Goal: Information Seeking & Learning: Check status

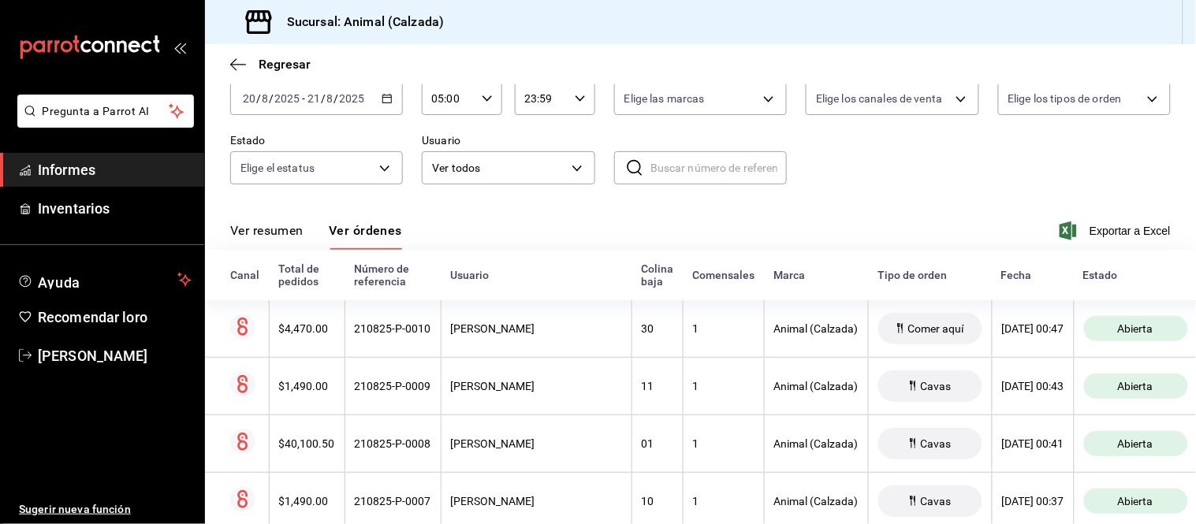
click at [289, 238] on font "Ver resumen" at bounding box center [266, 230] width 73 height 15
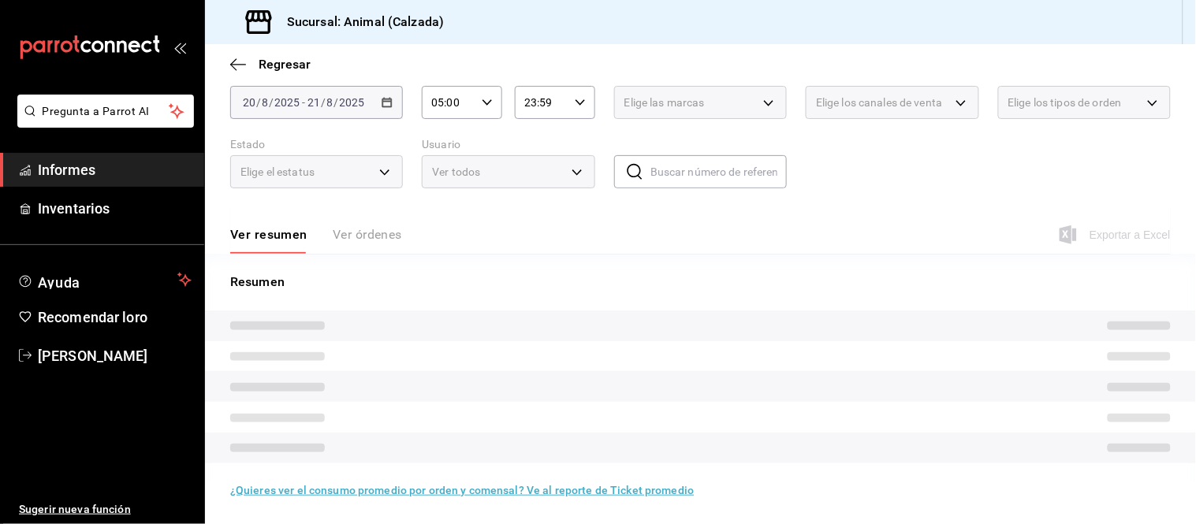
scroll to position [84, 0]
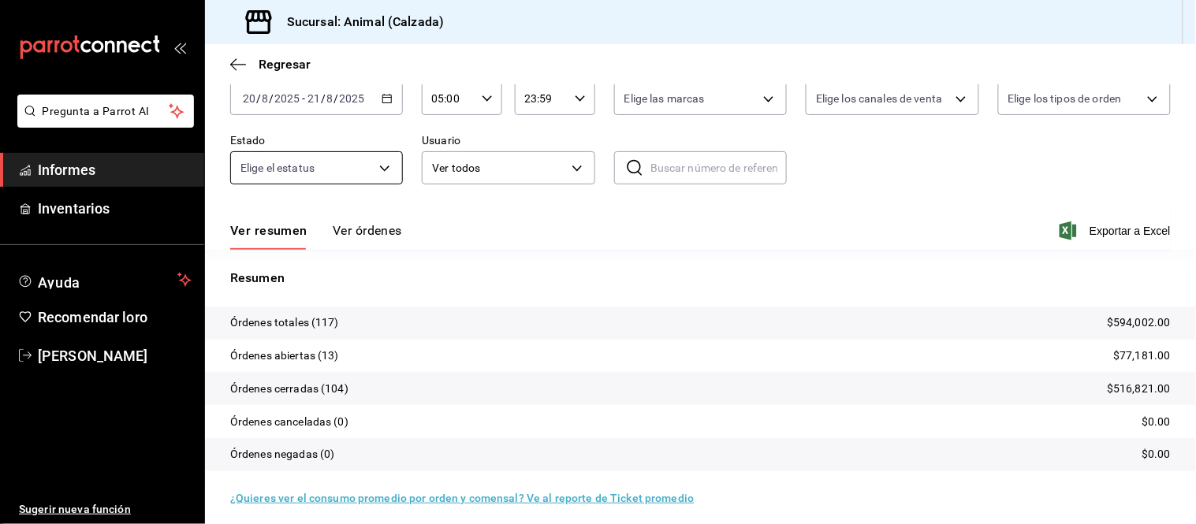
click at [349, 232] on font "Ver órdenes" at bounding box center [367, 230] width 69 height 15
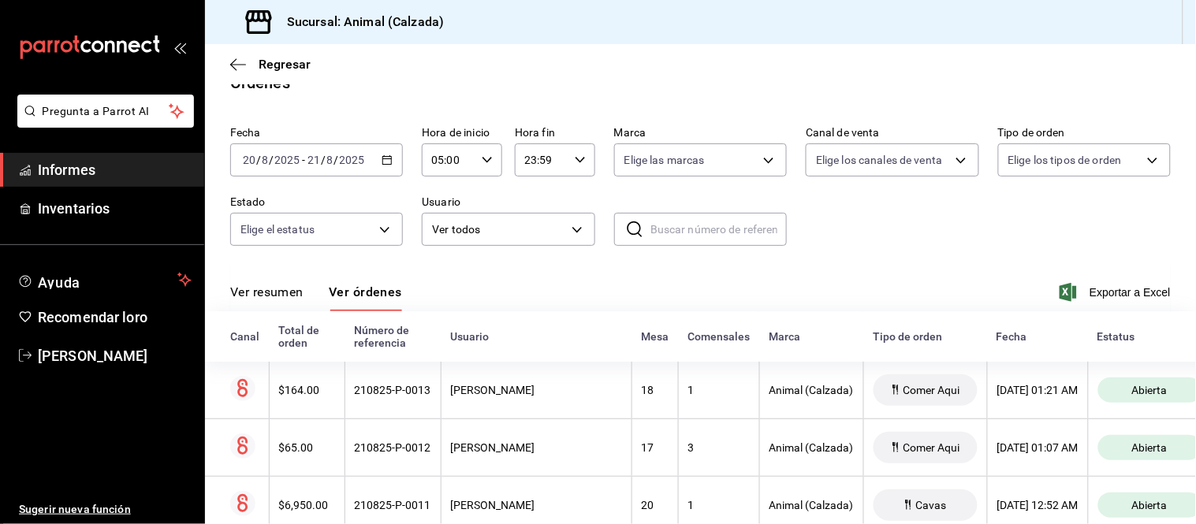
scroll to position [88, 0]
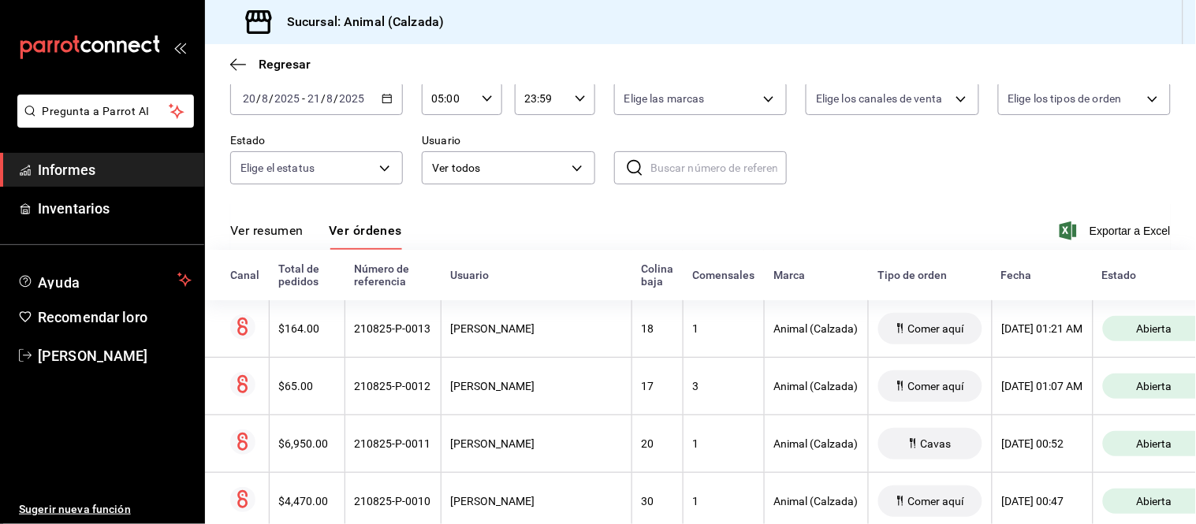
click at [287, 238] on font "Ver resumen" at bounding box center [266, 230] width 73 height 15
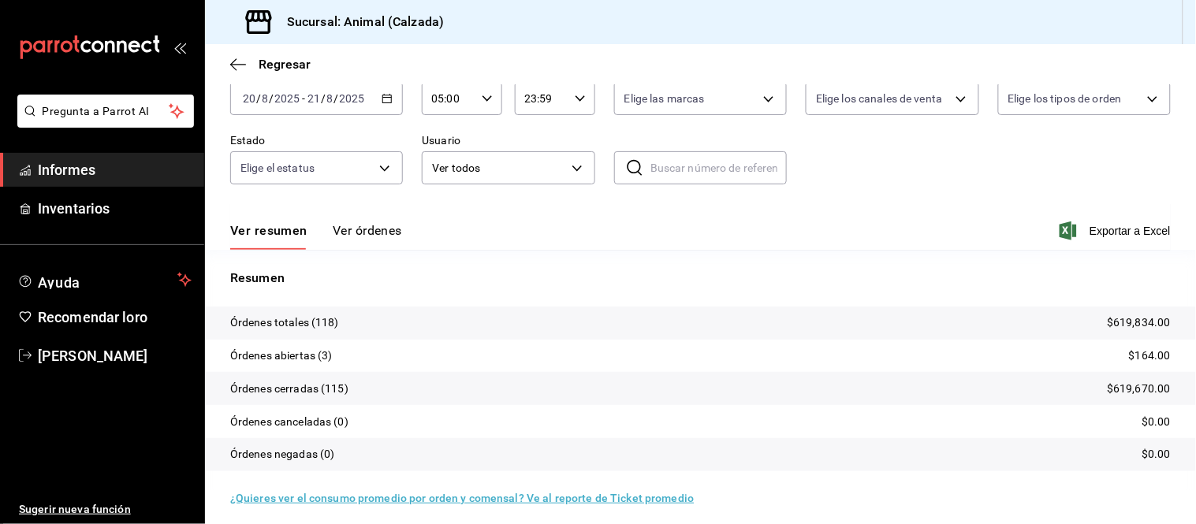
click at [365, 233] on font "Ver órdenes" at bounding box center [367, 230] width 69 height 15
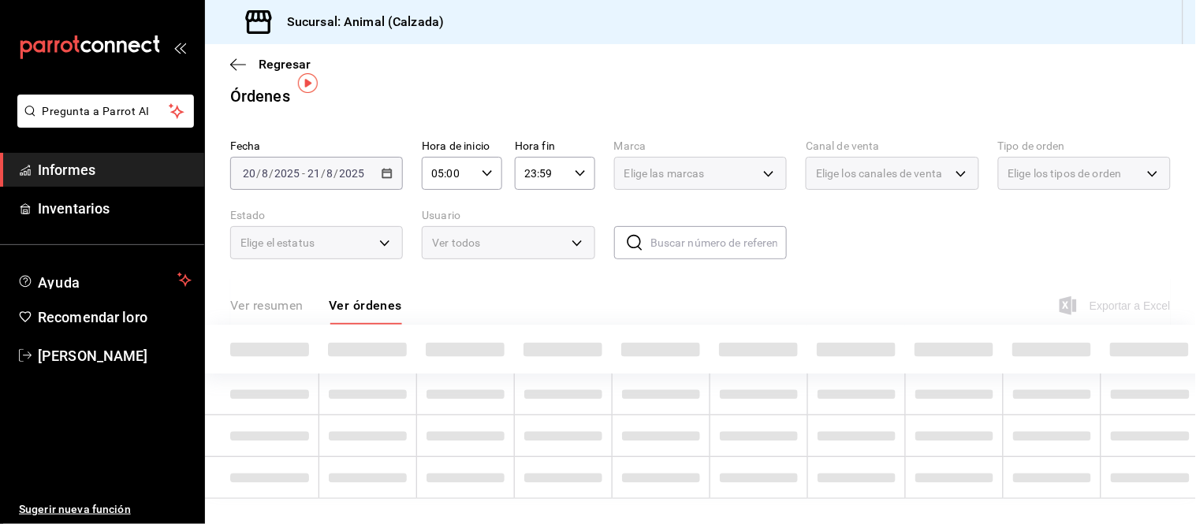
scroll to position [26, 0]
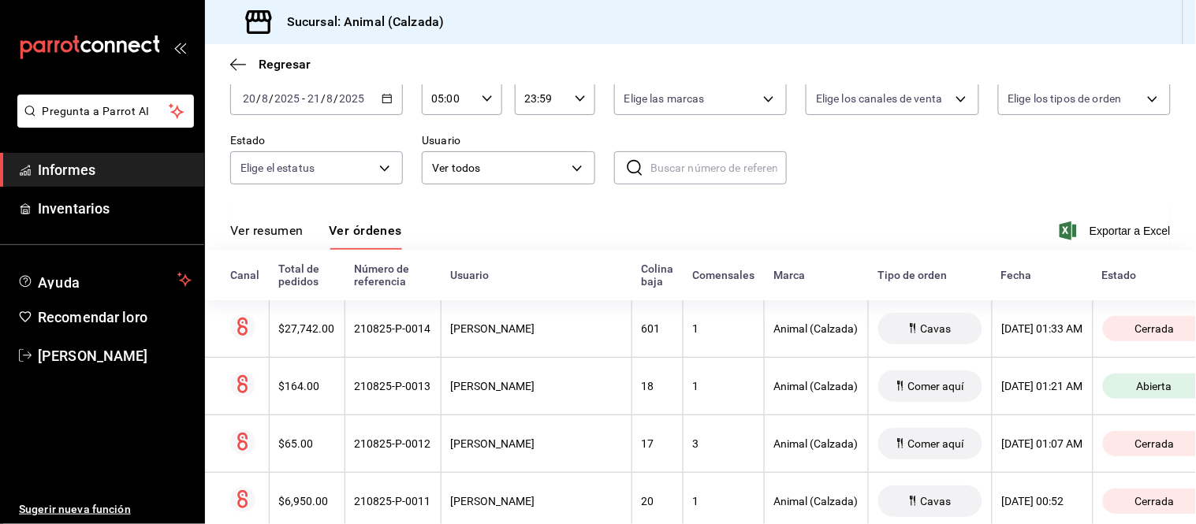
click at [284, 230] on font "Ver resumen" at bounding box center [266, 230] width 73 height 15
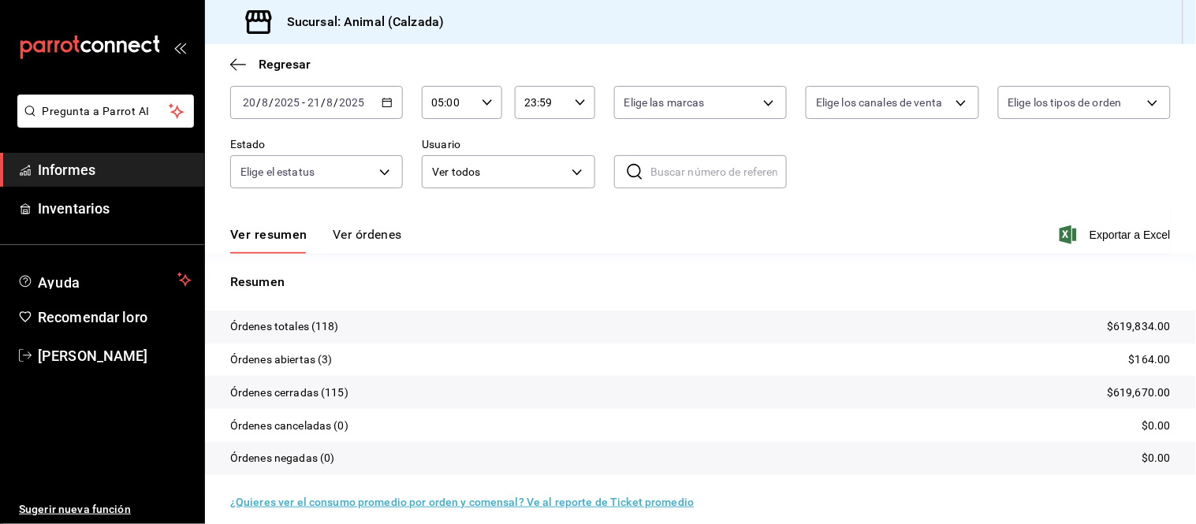
scroll to position [88, 0]
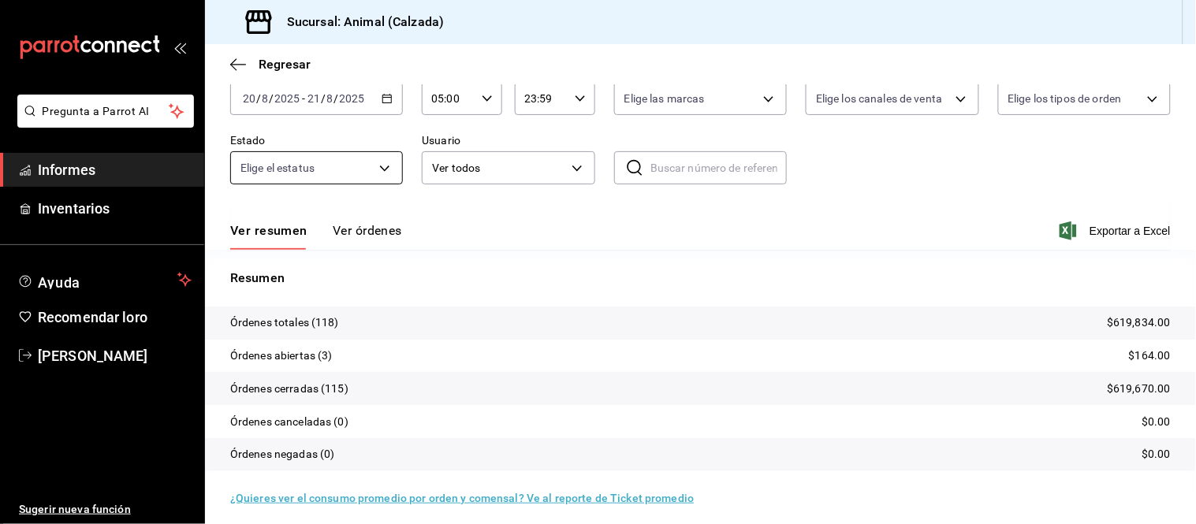
drag, startPoint x: 337, startPoint y: 227, endPoint x: 351, endPoint y: 230, distance: 14.4
click at [337, 227] on font "Ver órdenes" at bounding box center [367, 230] width 69 height 15
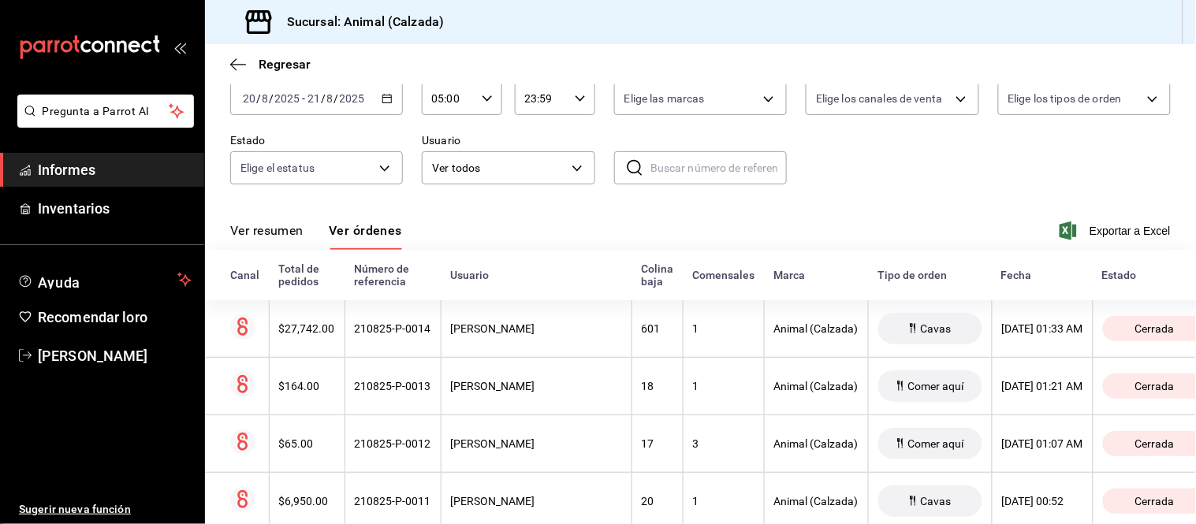
click at [279, 238] on font "Ver resumen" at bounding box center [266, 230] width 73 height 15
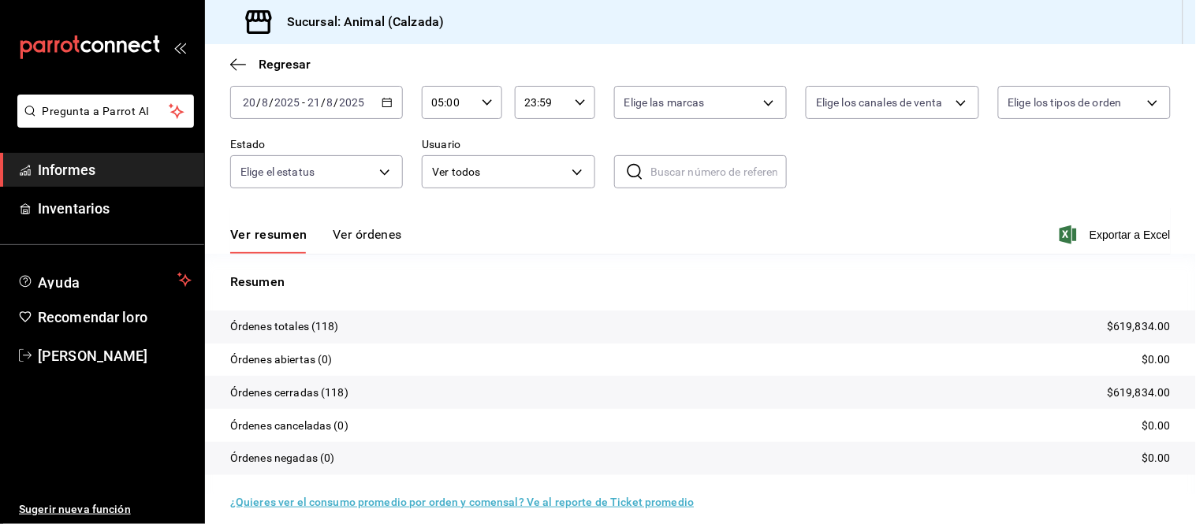
scroll to position [88, 0]
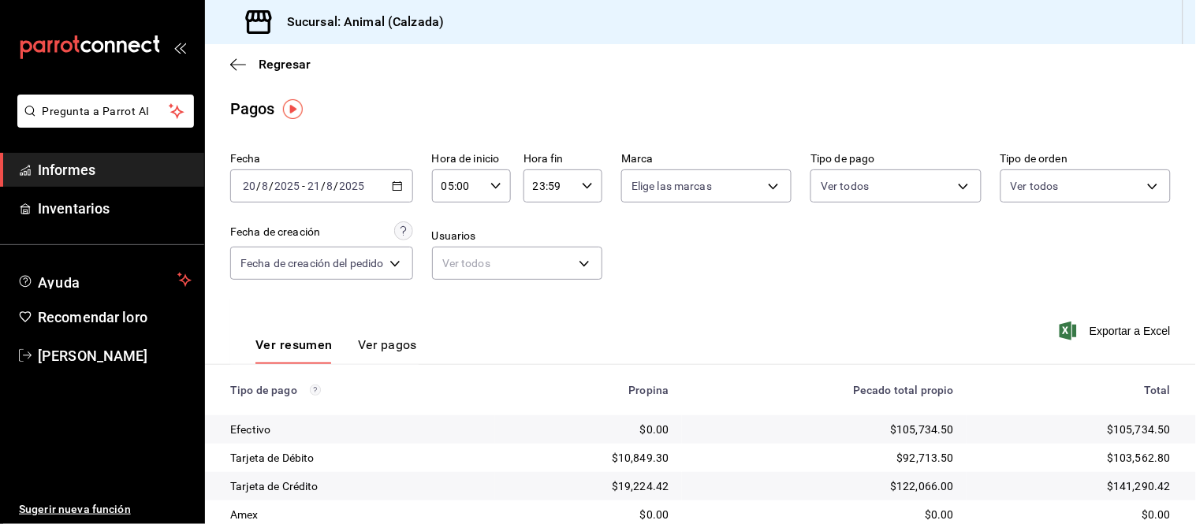
click at [371, 342] on font "Ver pagos" at bounding box center [387, 345] width 59 height 15
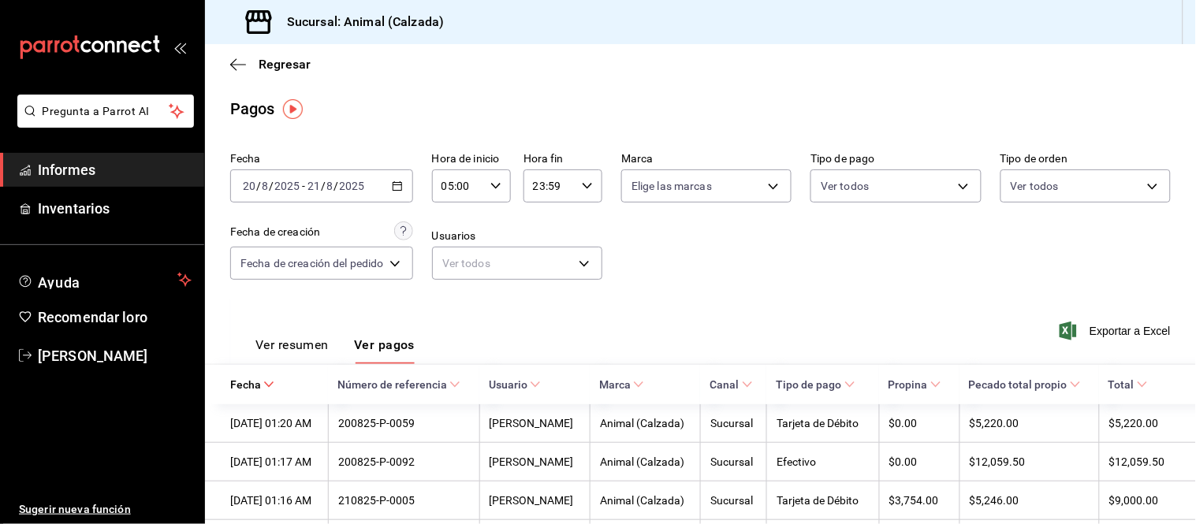
click at [313, 349] on font "Ver resumen" at bounding box center [292, 345] width 73 height 15
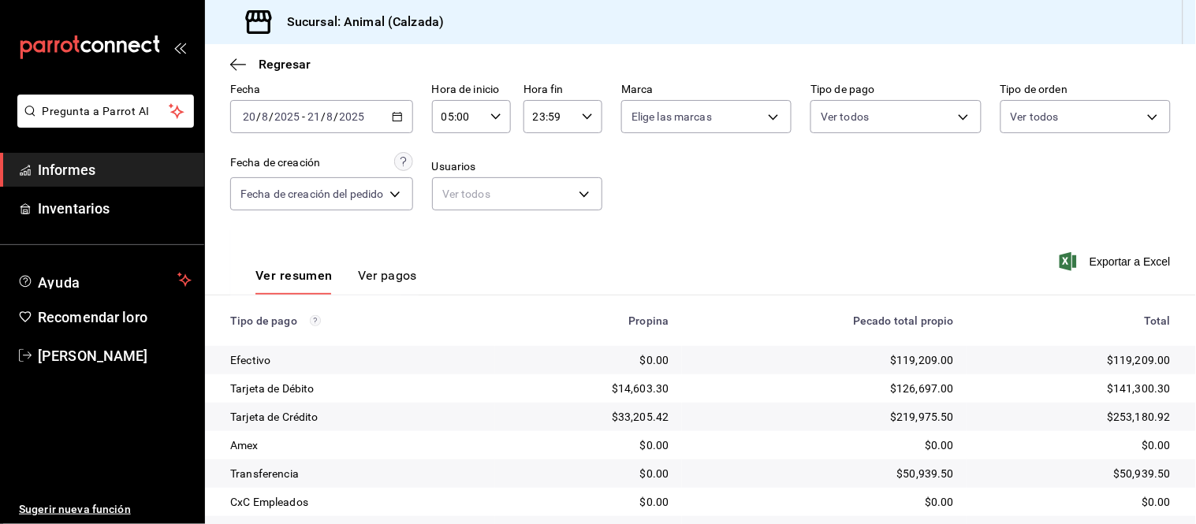
scroll to position [172, 0]
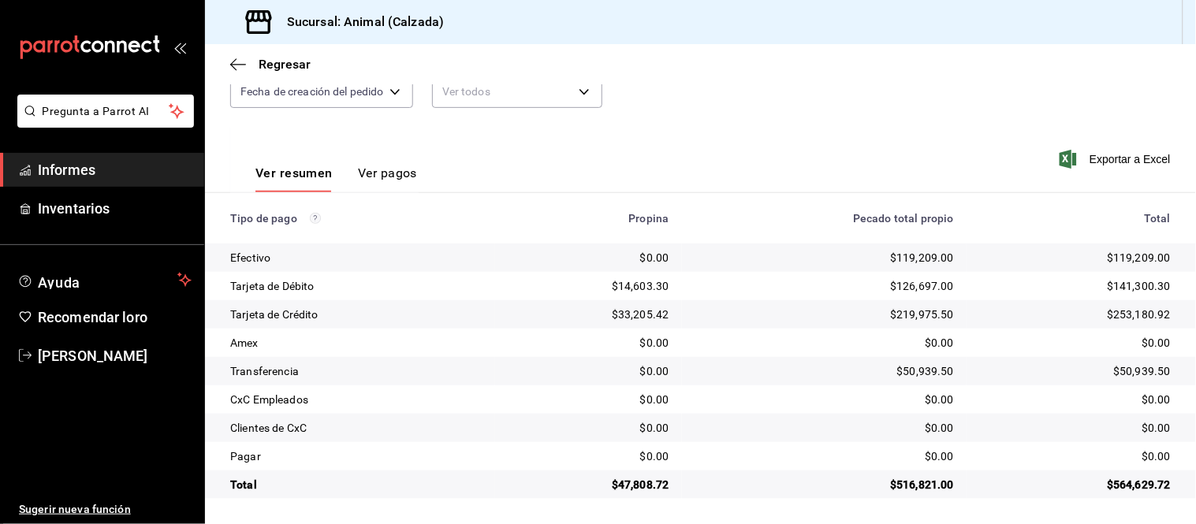
click at [395, 155] on div "Ver resumen Ver pagos" at bounding box center [323, 169] width 187 height 47
click at [403, 181] on font "Ver pagos" at bounding box center [387, 173] width 59 height 15
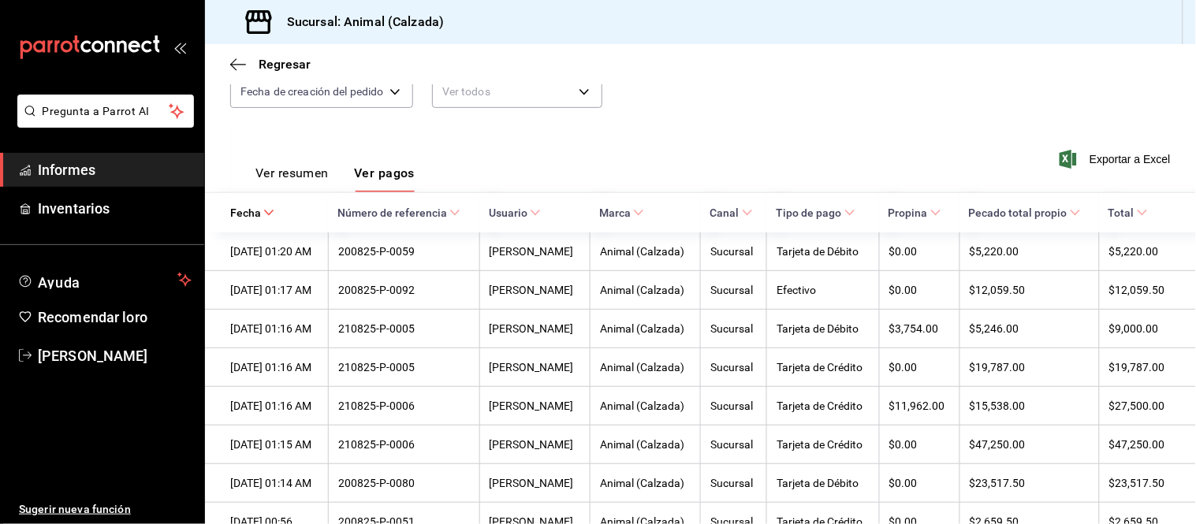
click at [323, 177] on font "Ver resumen" at bounding box center [292, 173] width 73 height 15
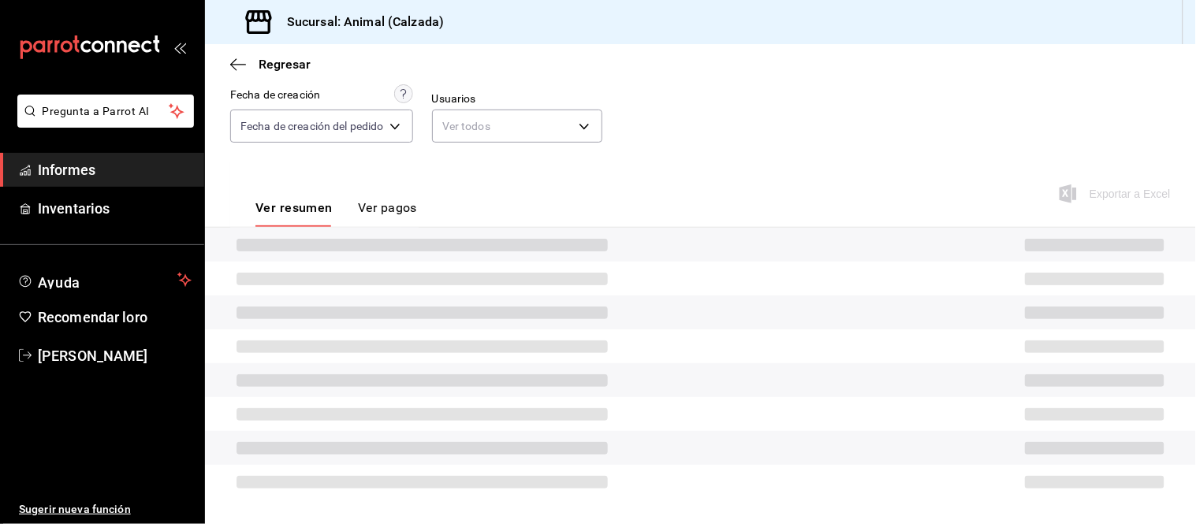
scroll to position [172, 0]
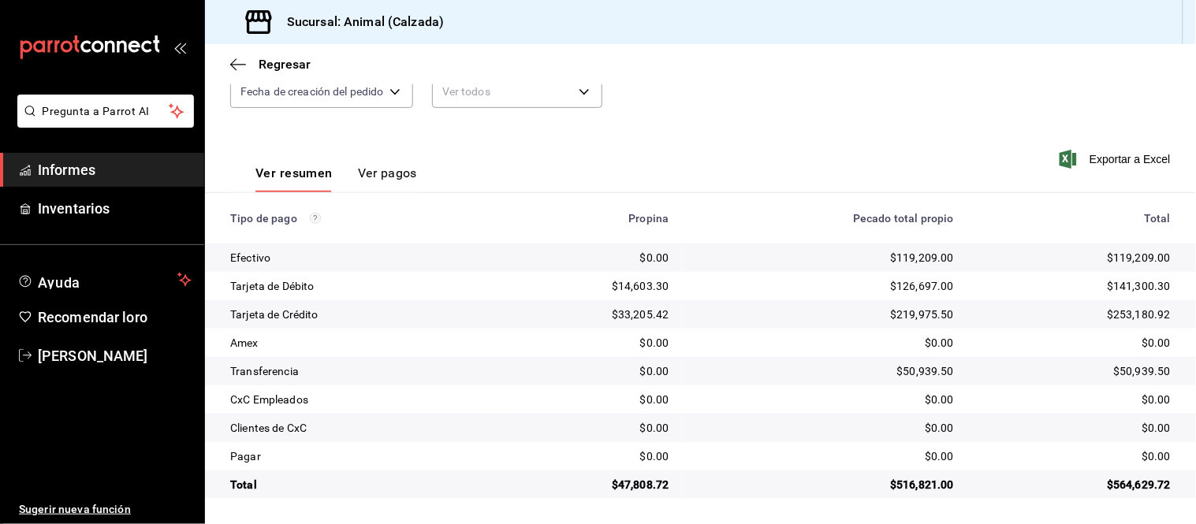
click at [382, 177] on font "Ver pagos" at bounding box center [387, 173] width 59 height 15
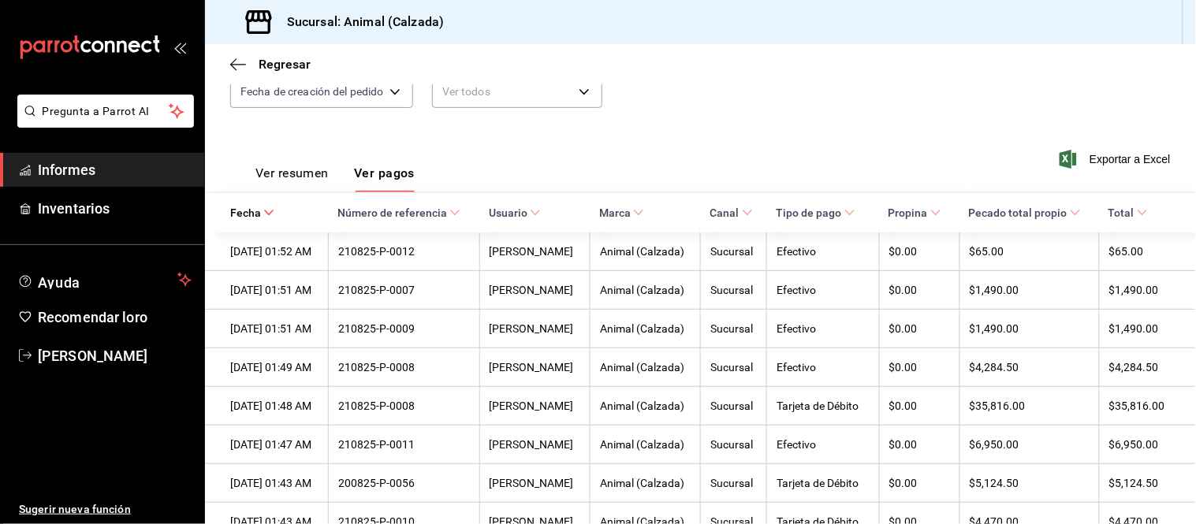
click at [325, 177] on font "Ver resumen" at bounding box center [292, 173] width 73 height 15
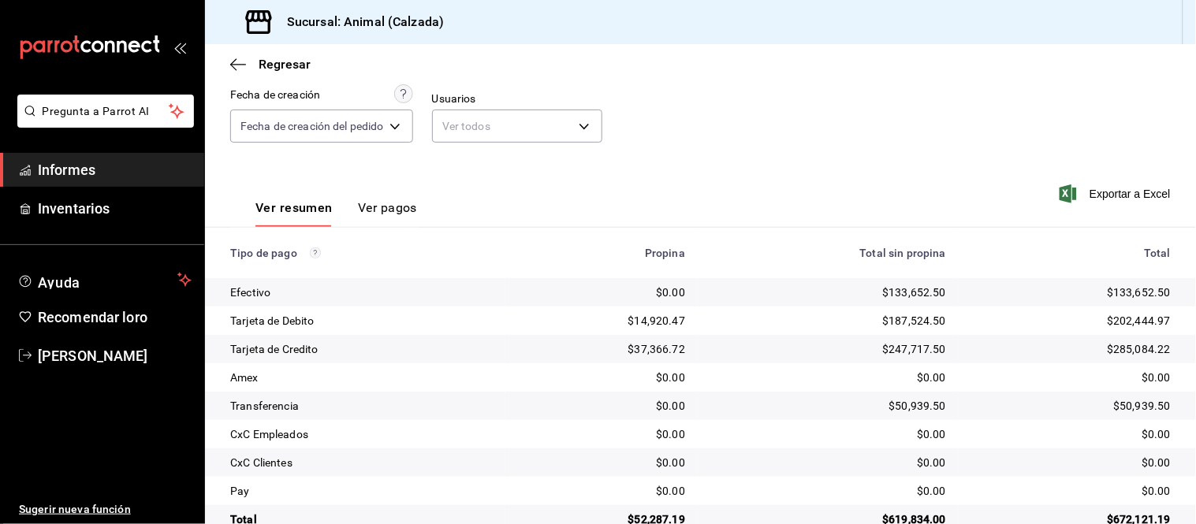
scroll to position [172, 0]
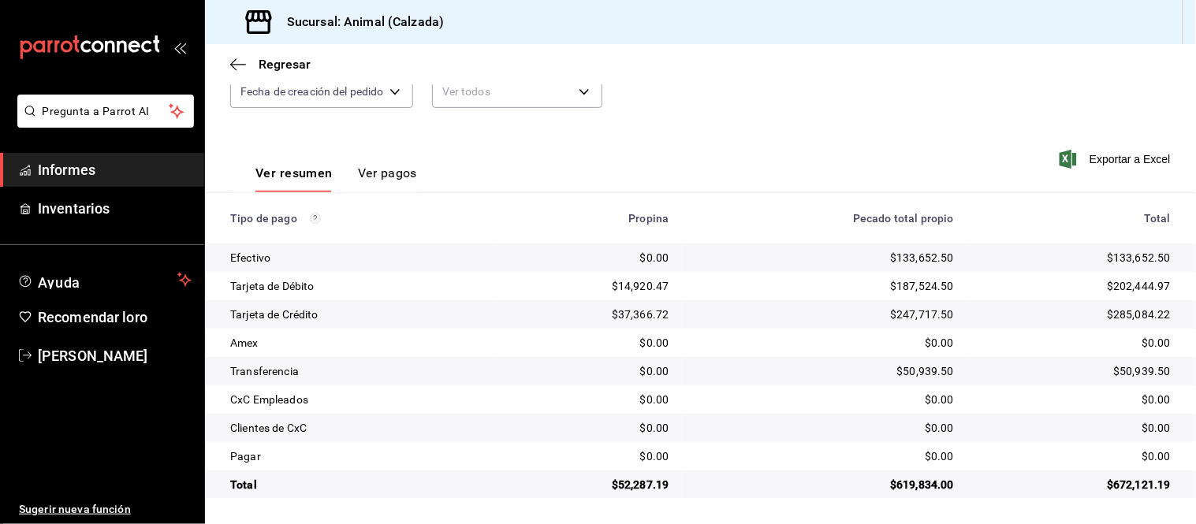
click at [392, 177] on font "Ver pagos" at bounding box center [387, 173] width 59 height 15
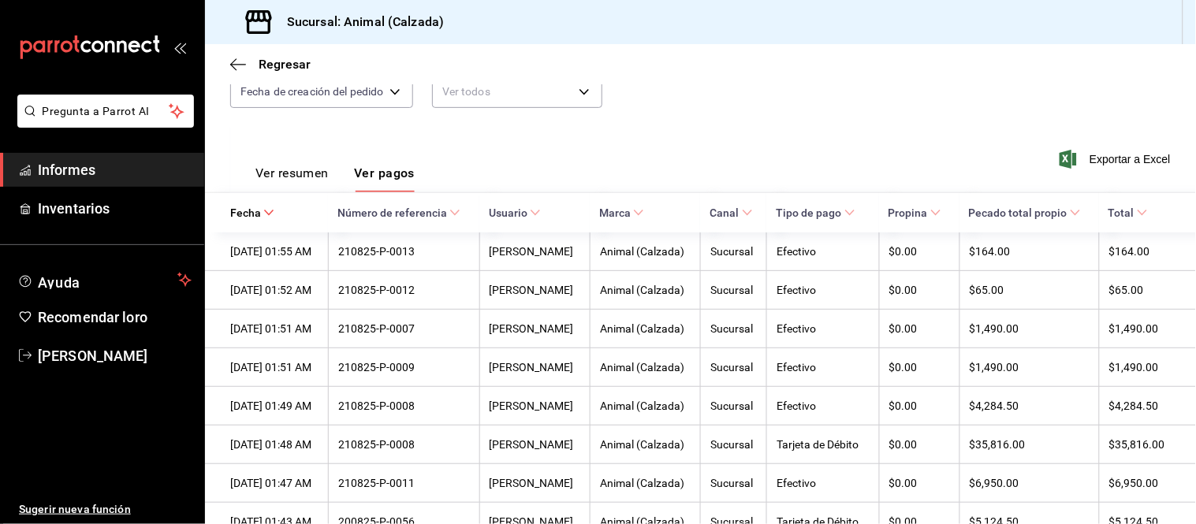
click at [321, 169] on font "Ver resumen" at bounding box center [292, 173] width 73 height 15
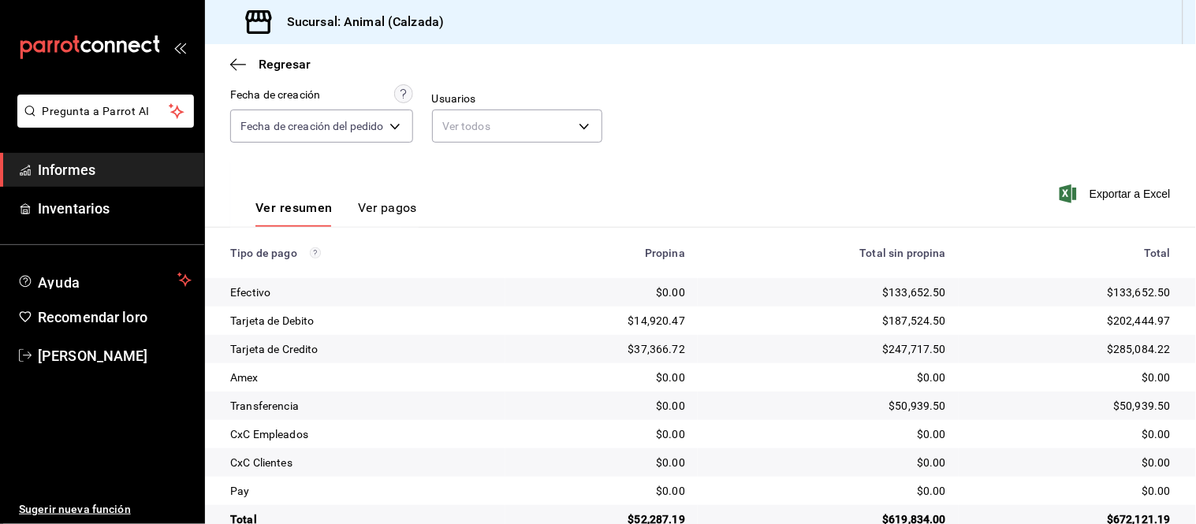
scroll to position [172, 0]
